Goal: Information Seeking & Learning: Find specific fact

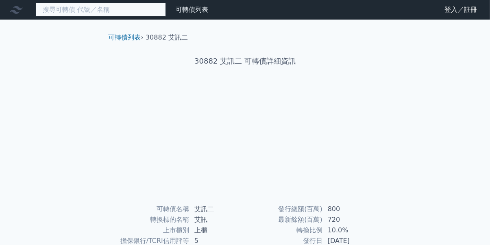
click at [133, 13] on input at bounding box center [101, 10] width 130 height 14
type input "ㄕ"
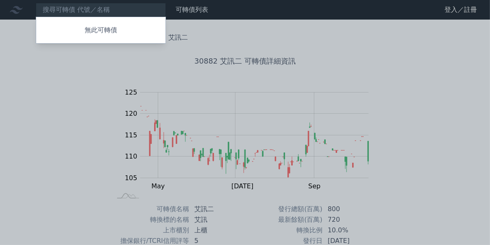
click at [20, 171] on div "無此可轉債 可轉債列表 財務數據 可轉債列表 財務數據 登入／註冊 登入／註冊 可轉債列表 › 30882 艾訊二 30882 艾訊二 可轉債詳細資訊 Zoo…" at bounding box center [245, 193] width 490 height 387
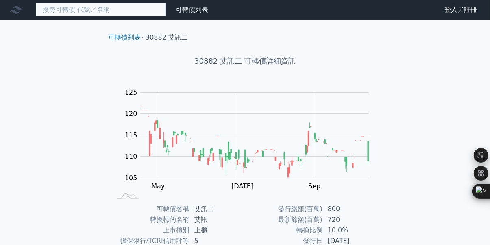
click at [92, 7] on input at bounding box center [101, 10] width 130 height 14
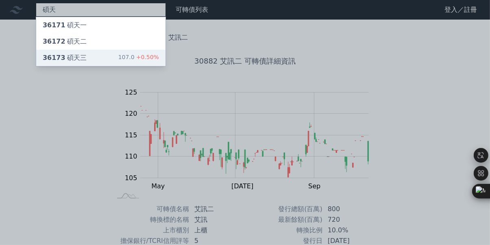
type input "碩天"
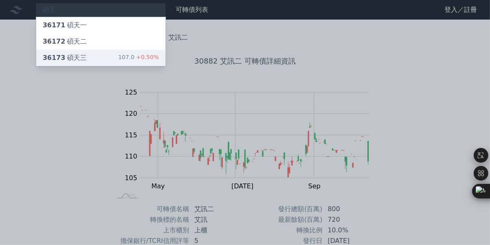
click at [65, 60] on div "36173 [PERSON_NAME]" at bounding box center [65, 58] width 44 height 10
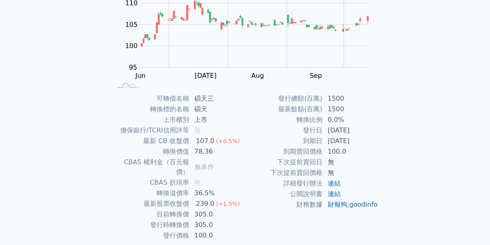
scroll to position [132, 0]
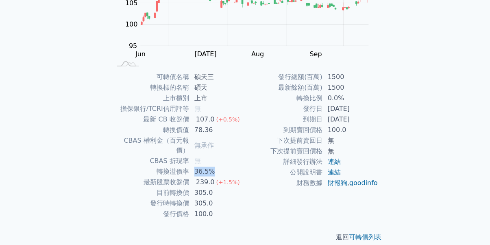
drag, startPoint x: 195, startPoint y: 162, endPoint x: 219, endPoint y: 166, distance: 24.5
click at [219, 166] on tbody "可轉債名稱 碩天三 轉換標的名稱 碩天 上市櫃別 上市 擔保銀行/TCRI信用評等 無 最新 CB 收盤價 107.0 (+0.5%) 轉換價值 78.36 …" at bounding box center [179, 145] width 134 height 147
click at [274, 150] on td "下次提前賣回價格" at bounding box center [284, 151] width 78 height 11
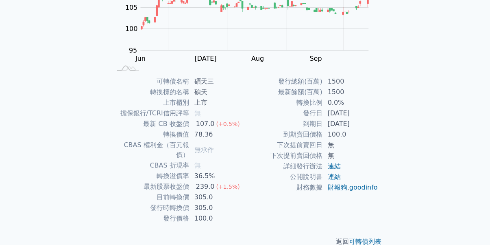
scroll to position [127, 0]
drag, startPoint x: 195, startPoint y: 187, endPoint x: 211, endPoint y: 188, distance: 15.9
click at [211, 192] on td "305.0" at bounding box center [218, 197] width 56 height 11
click at [194, 171] on td "36.5%" at bounding box center [218, 176] width 56 height 11
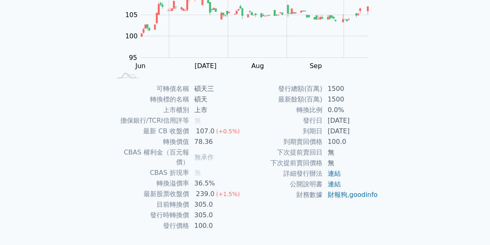
scroll to position [120, 0]
drag, startPoint x: 197, startPoint y: 180, endPoint x: 213, endPoint y: 184, distance: 16.8
click at [213, 189] on div "239.0" at bounding box center [206, 194] width 22 height 10
click at [379, 138] on div "可轉債名稱 碩天三 轉換標的名稱 碩天 上市櫃別 上市 擔保銀行/TCRI信用評等 無 最新 CB 收盤價 107.0 (+0.5%) 轉換價值 78.36 …" at bounding box center [245, 157] width 287 height 147
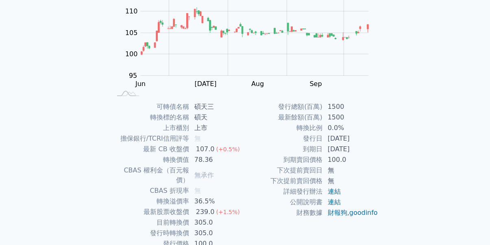
scroll to position [103, 0]
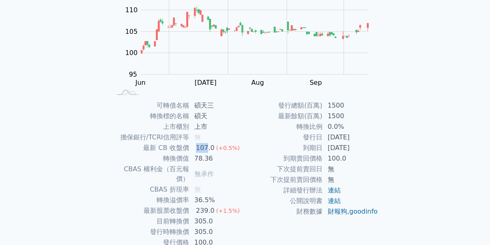
drag, startPoint x: 196, startPoint y: 146, endPoint x: 207, endPoint y: 147, distance: 11.4
click at [207, 147] on div "107.0" at bounding box center [206, 148] width 22 height 10
click at [287, 131] on td "轉換比例" at bounding box center [284, 126] width 78 height 11
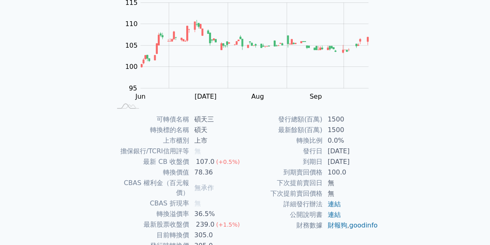
scroll to position [90, 0]
